Goal: Find specific page/section: Find specific page/section

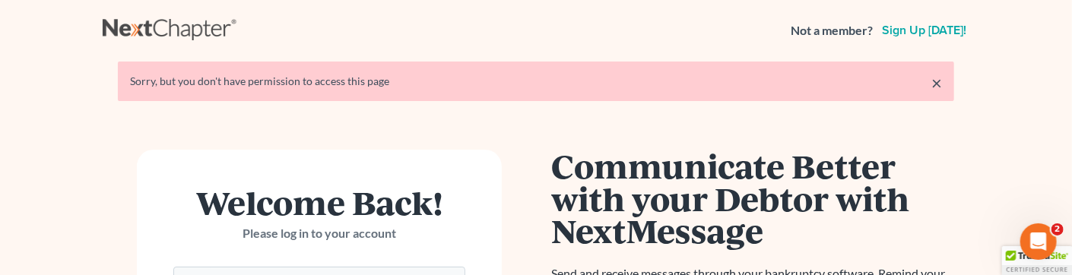
type input "[PERSON_NAME][EMAIL_ADDRESS][DOMAIN_NAME]"
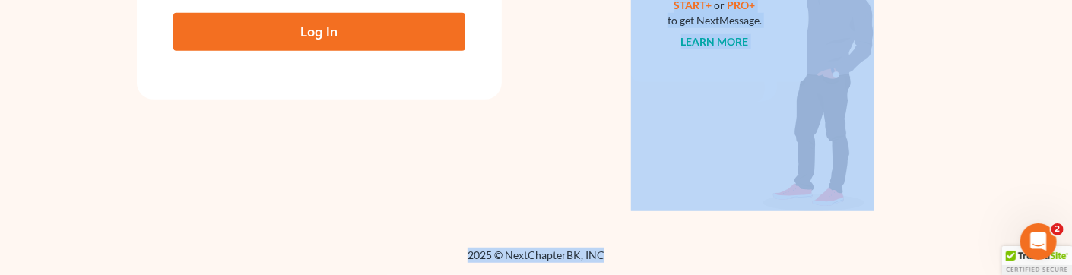
drag, startPoint x: 825, startPoint y: 271, endPoint x: 818, endPoint y: 302, distance: 31.2
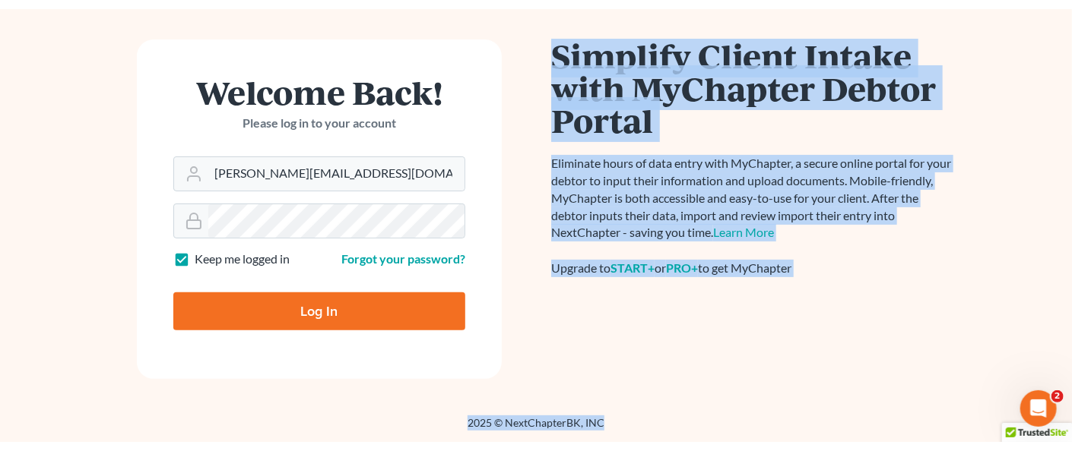
scroll to position [48, 0]
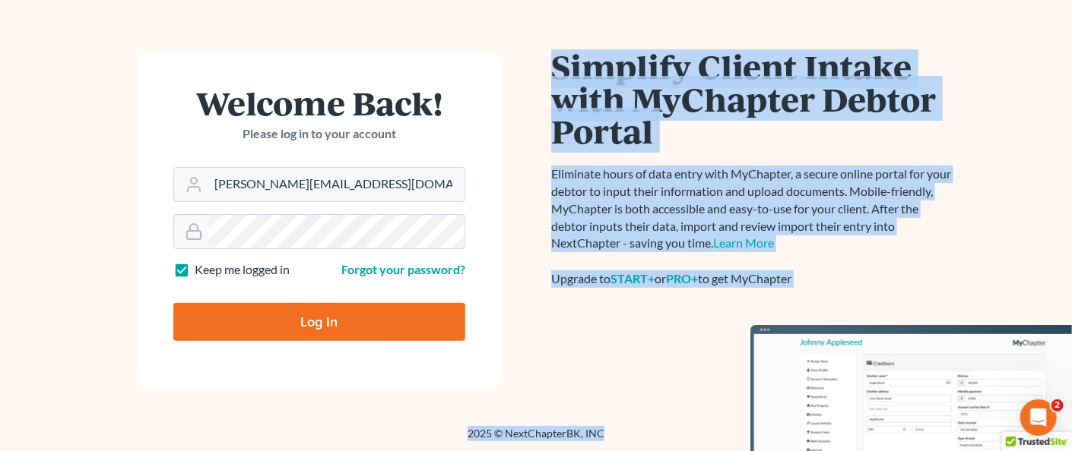
click at [657, 274] on div "Communicate Better with your Debtor with NextMessage Send and receive messages …" at bounding box center [752, 220] width 433 height 340
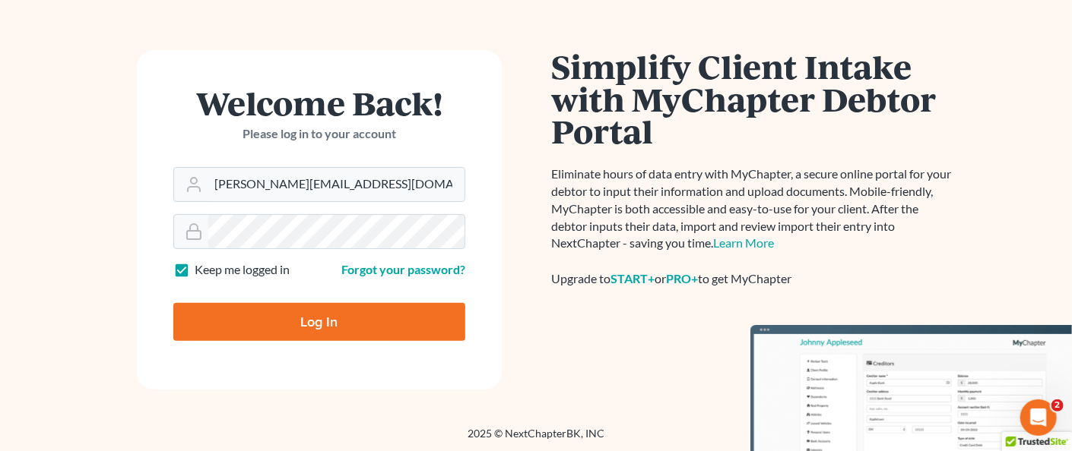
click at [377, 274] on input "Log In" at bounding box center [319, 322] width 292 height 38
type input "Thinking..."
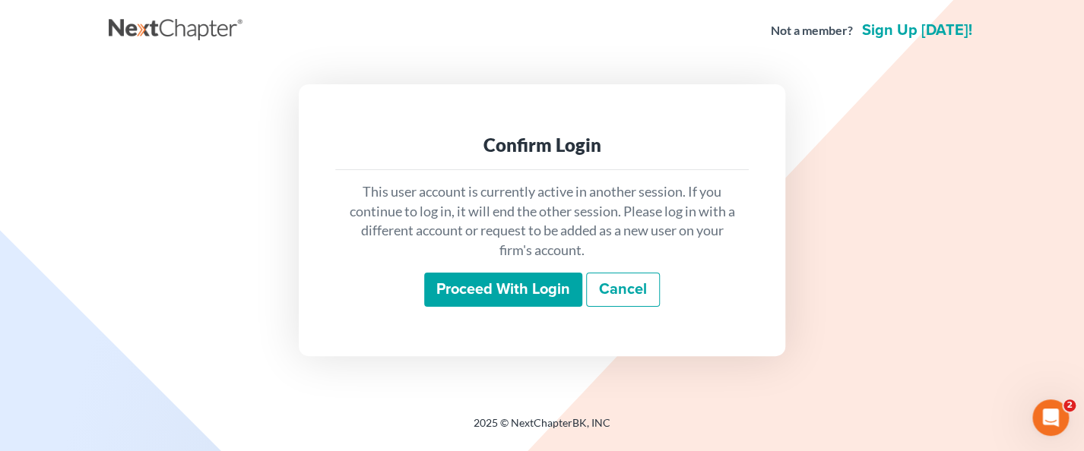
click at [496, 293] on input "Proceed with login" at bounding box center [503, 290] width 158 height 35
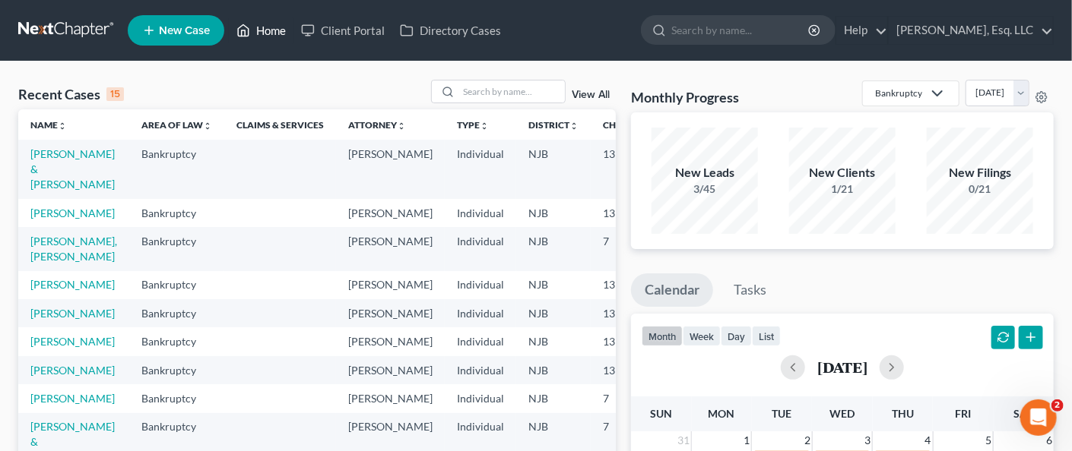
click at [274, 24] on link "Home" at bounding box center [261, 30] width 65 height 27
click at [478, 93] on input "search" at bounding box center [511, 92] width 106 height 22
type input "assalone"
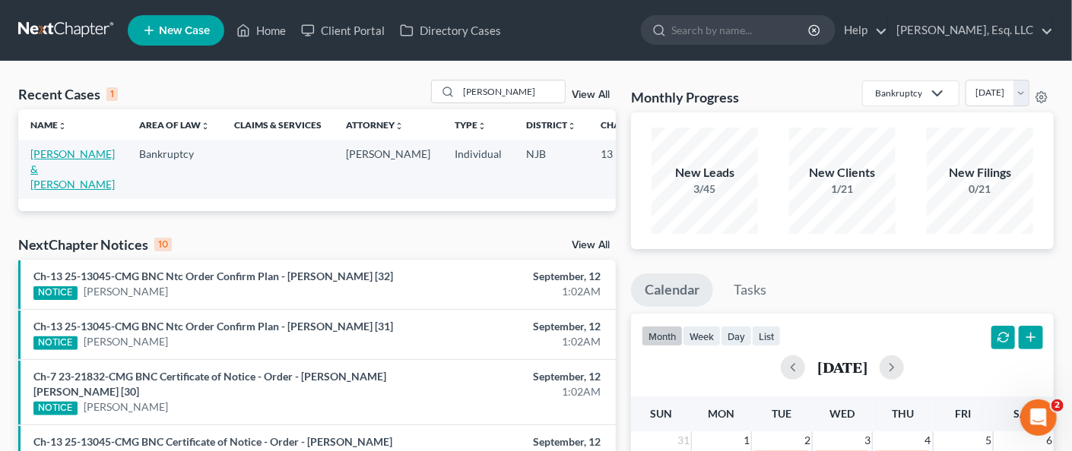
click at [43, 172] on link "Assalone, Pasquale & Karen" at bounding box center [72, 168] width 84 height 43
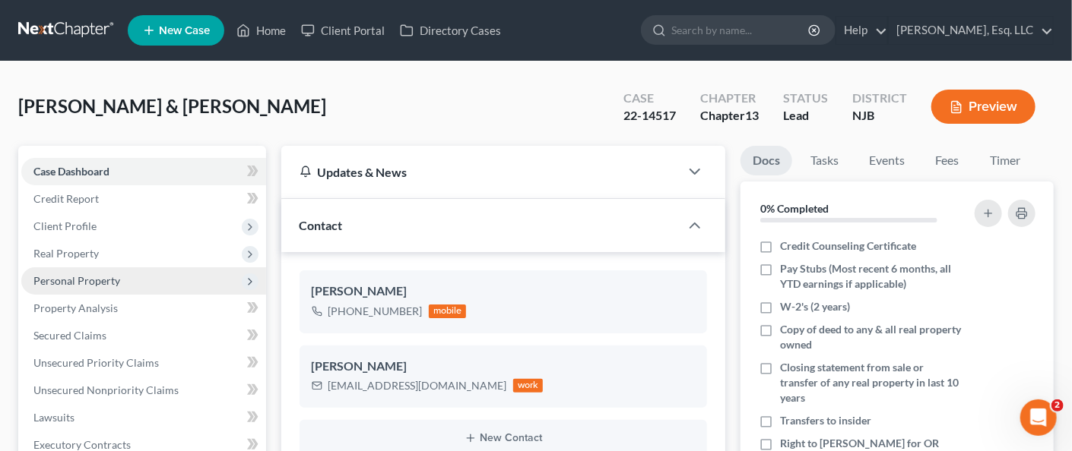
scroll to position [380, 0]
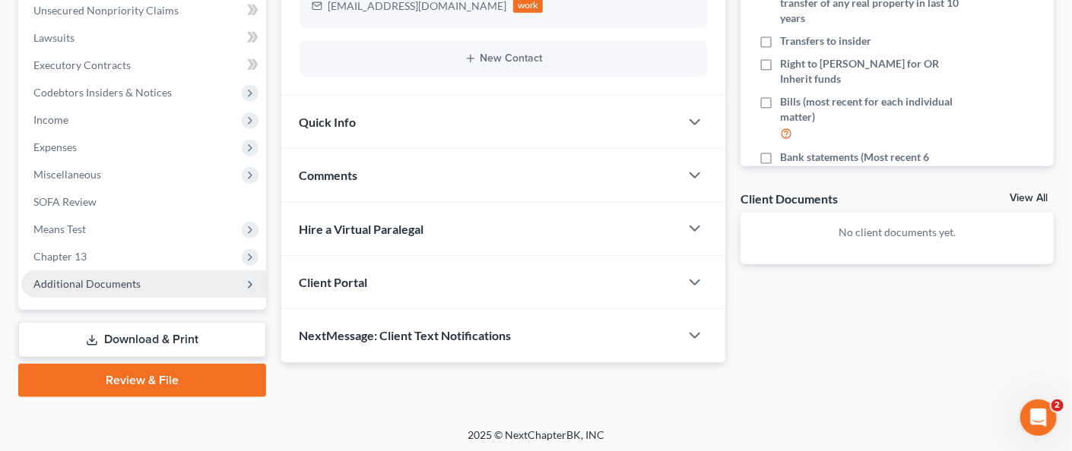
click at [113, 280] on span "Additional Documents" at bounding box center [86, 283] width 107 height 13
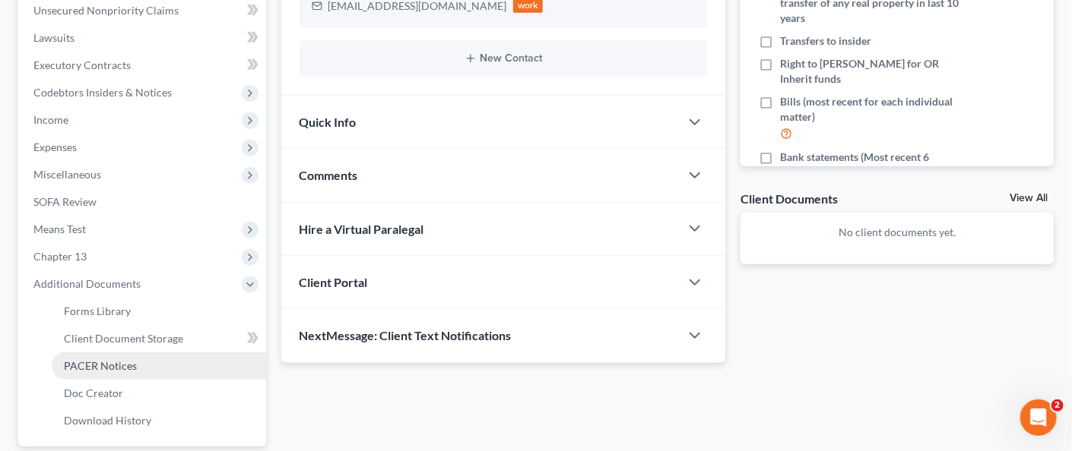
click at [107, 365] on span "PACER Notices" at bounding box center [100, 365] width 73 height 13
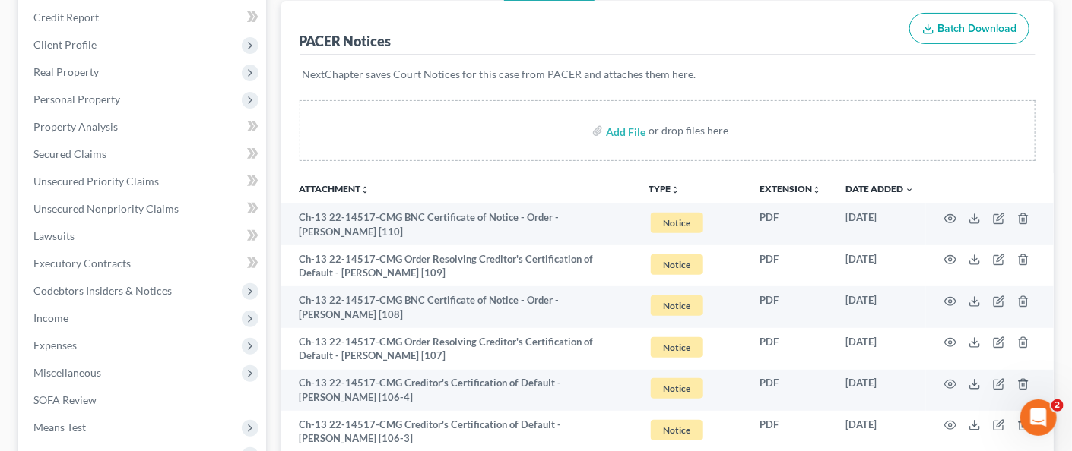
scroll to position [304, 0]
